Goal: Transaction & Acquisition: Purchase product/service

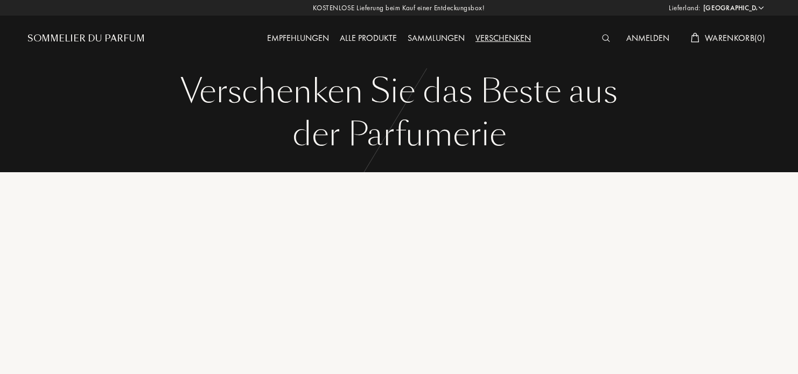
select select "DE"
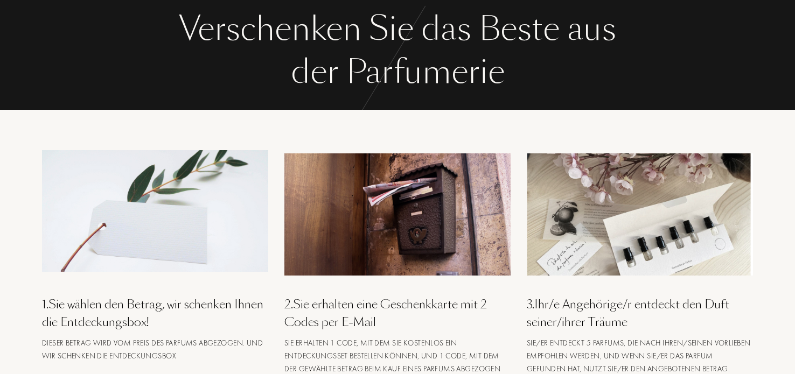
scroll to position [108, 0]
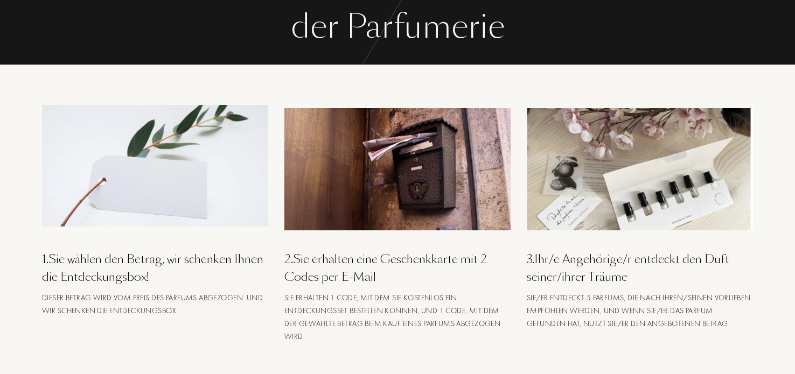
click at [691, 194] on img at bounding box center [640, 169] width 226 height 122
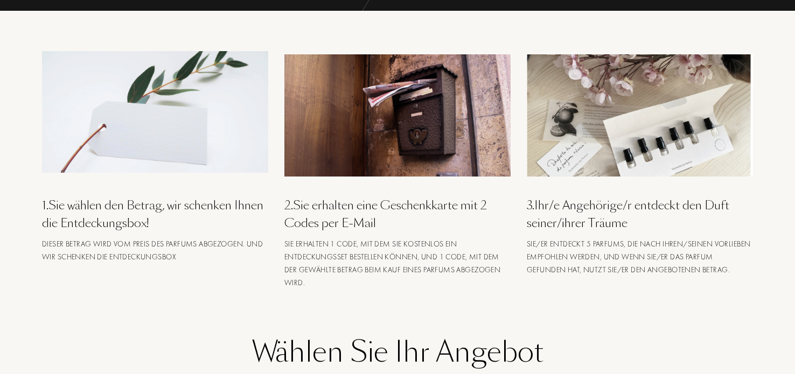
scroll to position [215, 0]
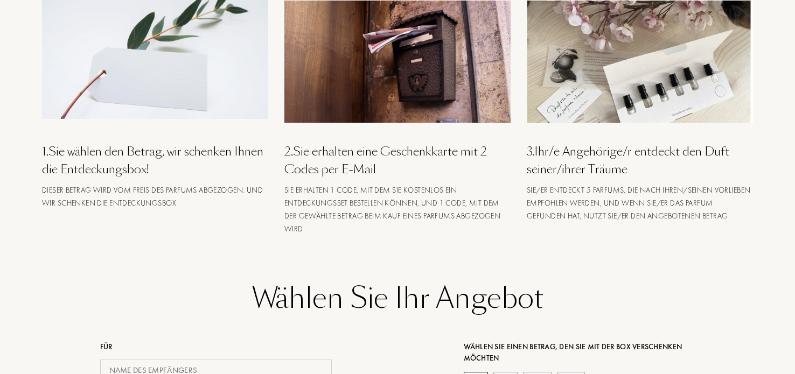
click at [649, 149] on div "3 . Ihr/e Angehörige/r entdeckt den Duft seiner/ihrer Träume" at bounding box center [640, 161] width 226 height 36
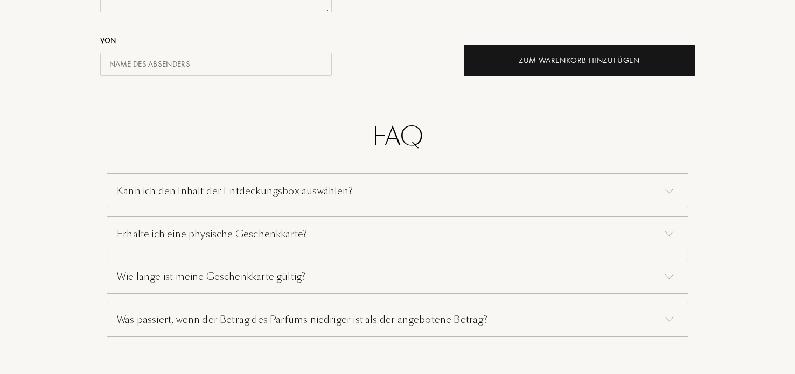
scroll to position [754, 0]
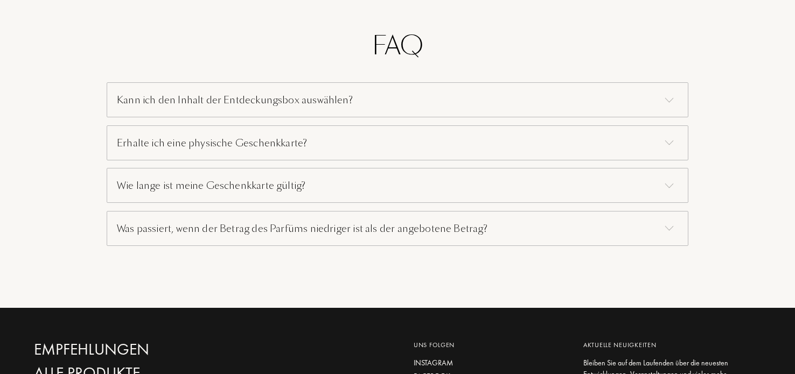
click at [323, 103] on div "Kann ich den Inhalt der Entdeckungsbox auswählen?" at bounding box center [398, 99] width 582 height 35
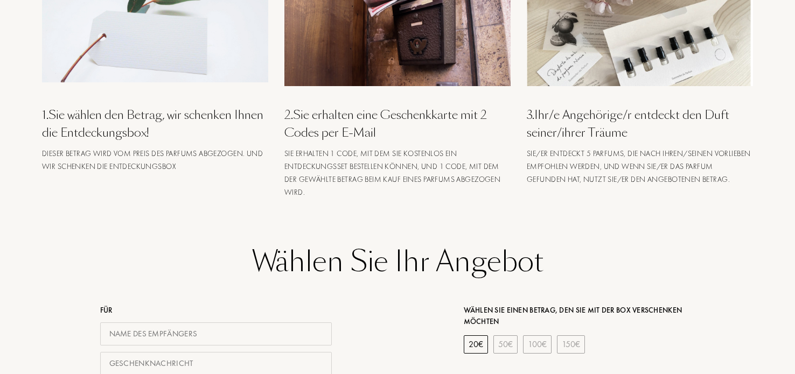
scroll to position [215, 0]
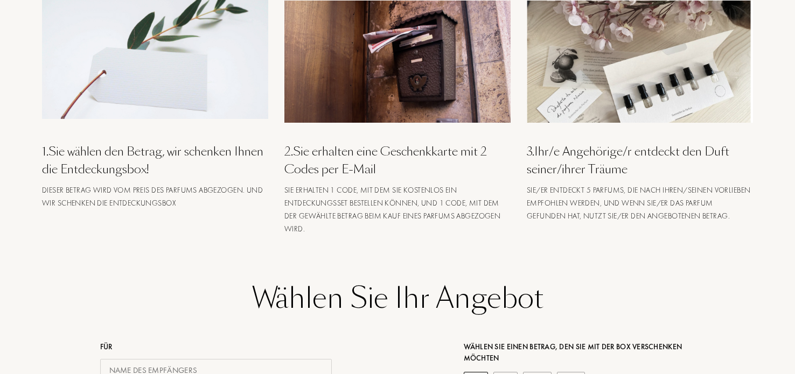
click at [131, 154] on div "1 . Sie wählen den Betrag, wir schenken Ihnen die Entdeckungsbox!" at bounding box center [155, 161] width 226 height 36
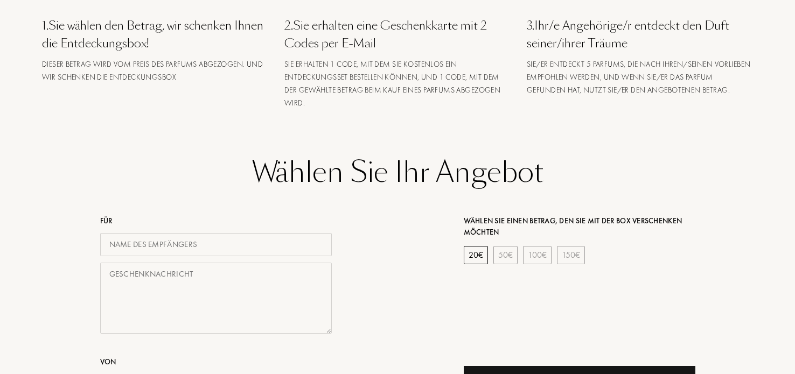
scroll to position [269, 0]
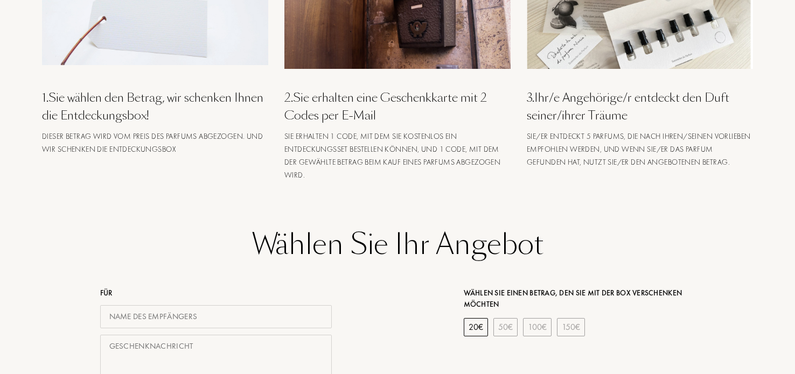
click at [221, 319] on input "text" at bounding box center [216, 316] width 232 height 23
type input "Ina Wille"
click at [261, 352] on textarea at bounding box center [216, 371] width 232 height 72
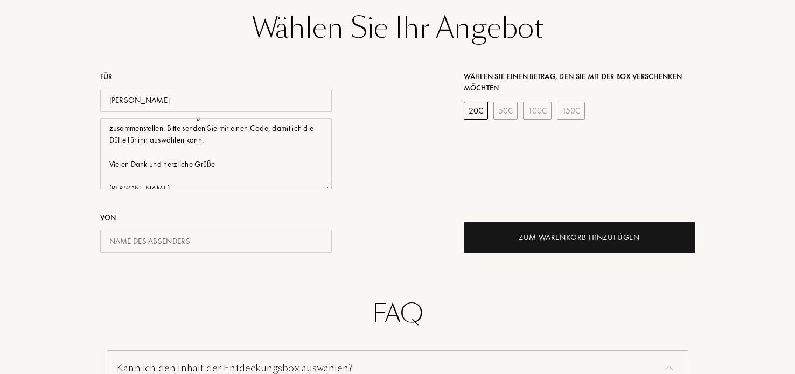
scroll to position [36, 0]
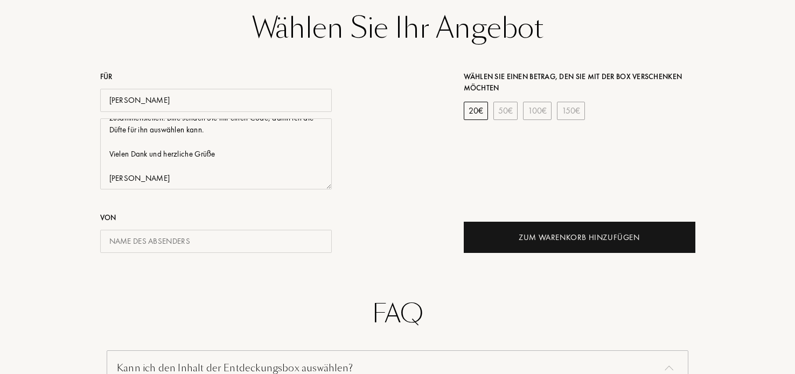
drag, startPoint x: 239, startPoint y: 179, endPoint x: 50, endPoint y: 145, distance: 192.0
click at [50, 145] on div "Für Ina Wille Guten Tag, ich möchte meinem Schwiegersohn eine kleine Auswahl zu…" at bounding box center [216, 152] width 364 height 201
type textarea "Guten Tag, ich möchte meinem Schwiegersohn eine kleine Auswahl zusammenstellen.…"
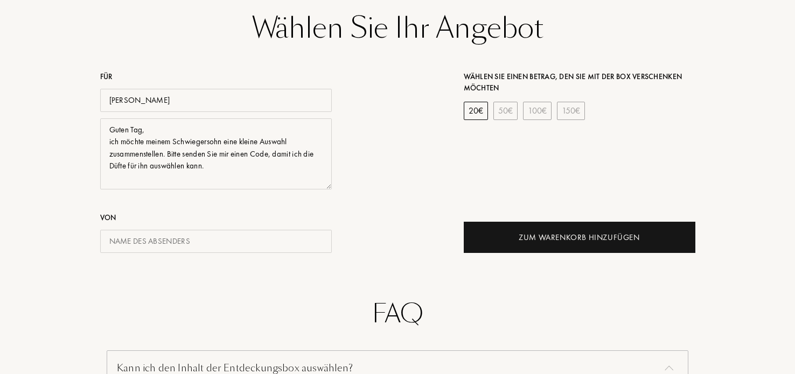
scroll to position [0, 0]
drag, startPoint x: 110, startPoint y: 130, endPoint x: 258, endPoint y: 163, distance: 151.7
click at [258, 163] on textarea "Guten Tag, ich möchte meinem Schwiegersohn eine kleine Auswahl zusammenstellen.…" at bounding box center [216, 154] width 232 height 72
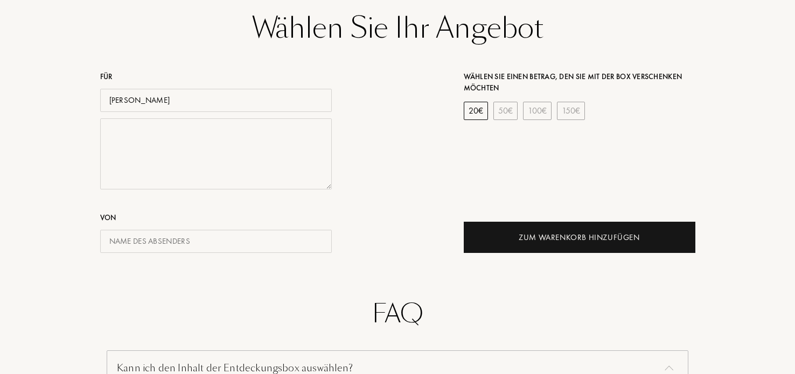
click at [185, 100] on input "Ina Wille" at bounding box center [216, 100] width 232 height 23
type input "I"
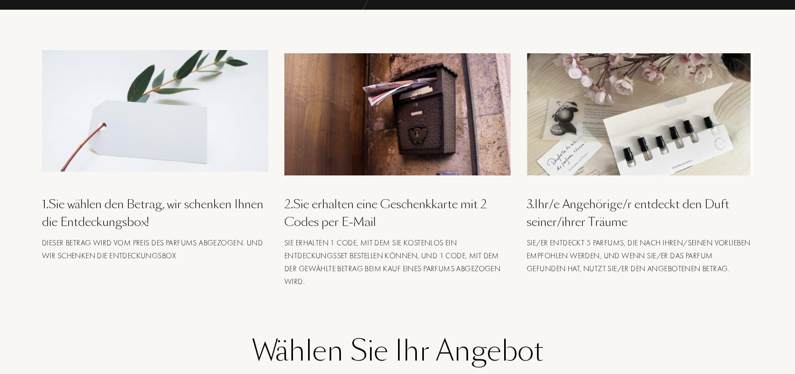
click at [348, 205] on div "2 . Sie erhalten eine Geschenkkarte mit 2 Codes per E-Mail" at bounding box center [397, 214] width 226 height 36
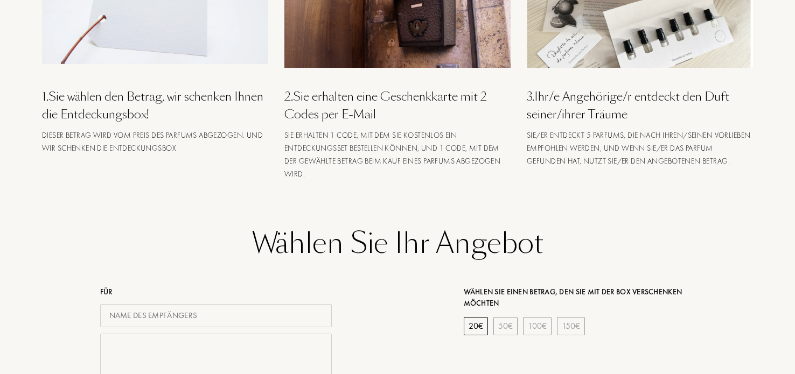
scroll to position [432, 0]
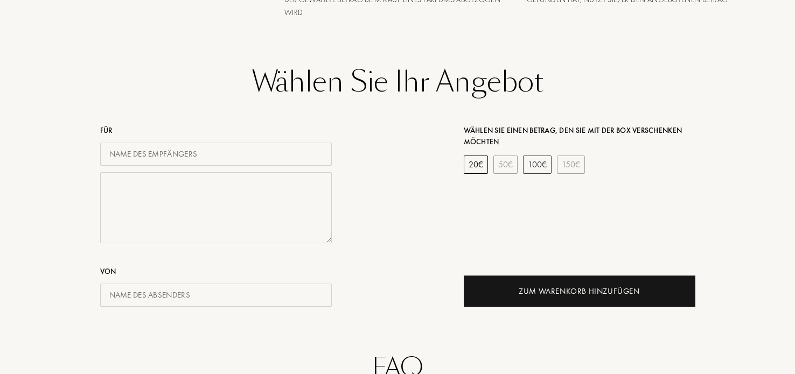
click at [545, 164] on div "100 €" at bounding box center [537, 165] width 29 height 18
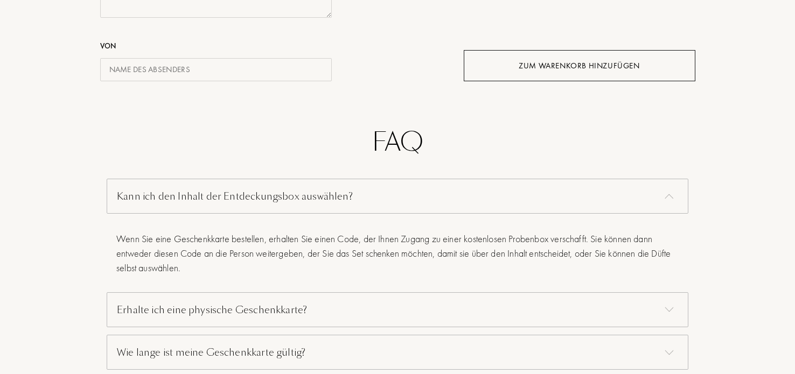
scroll to position [540, 0]
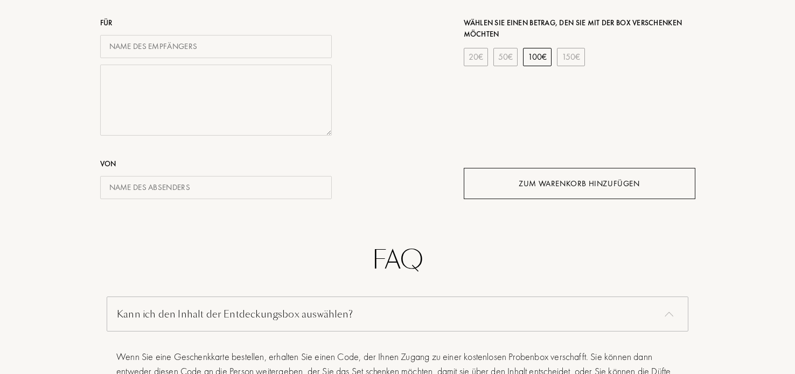
click at [486, 192] on div "Zum Warenkorb hinzufügen" at bounding box center [580, 183] width 232 height 31
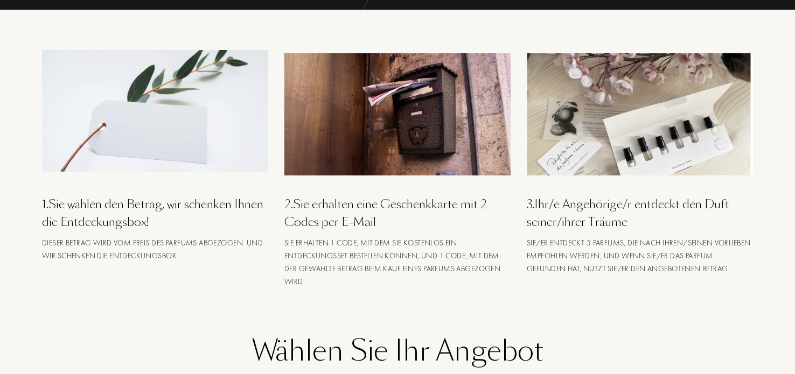
scroll to position [0, 0]
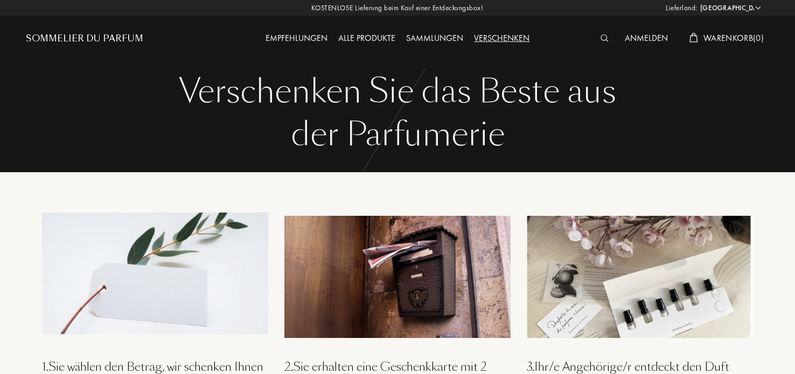
click at [367, 36] on div "Alle Produkte" at bounding box center [367, 39] width 68 height 14
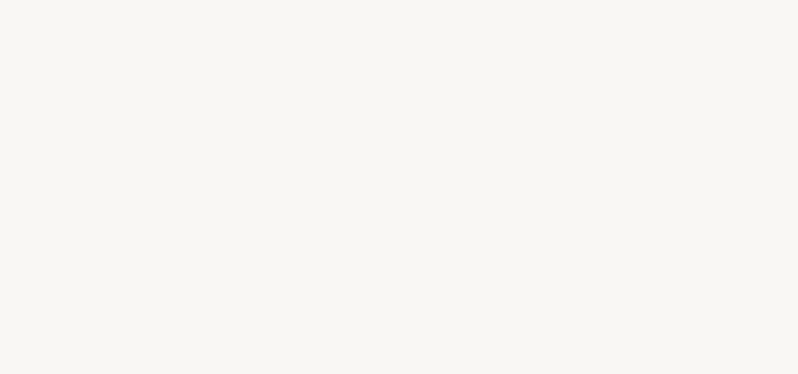
select select "DE"
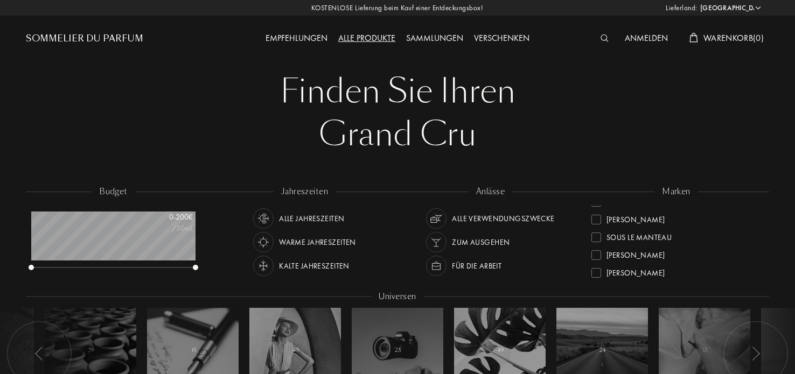
scroll to position [391, 0]
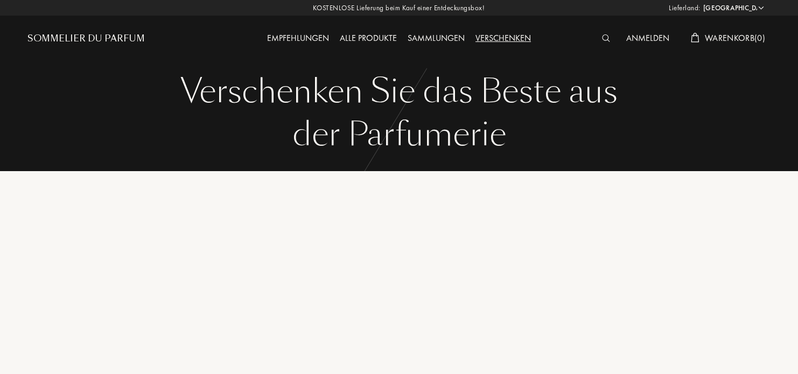
select select "DE"
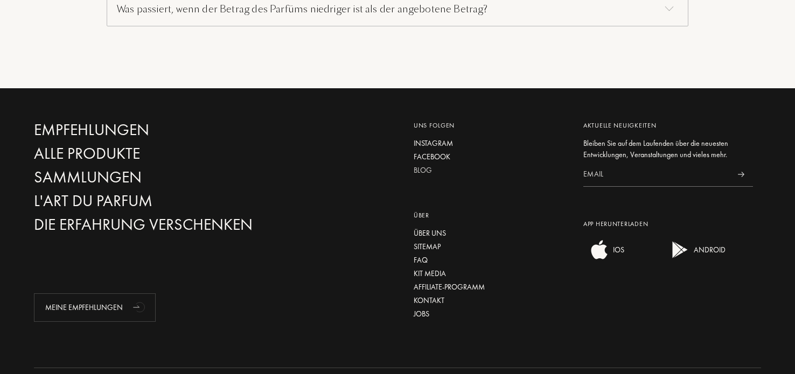
scroll to position [1018, 0]
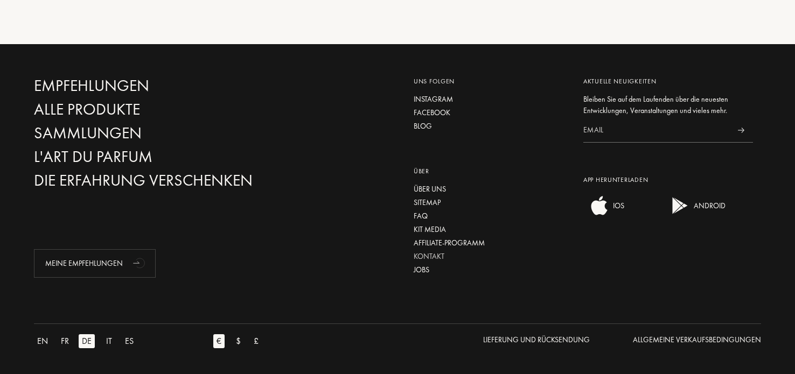
click at [429, 253] on div "Kontakt" at bounding box center [491, 256] width 154 height 11
